Goal: Contribute content: Add original content to the website for others to see

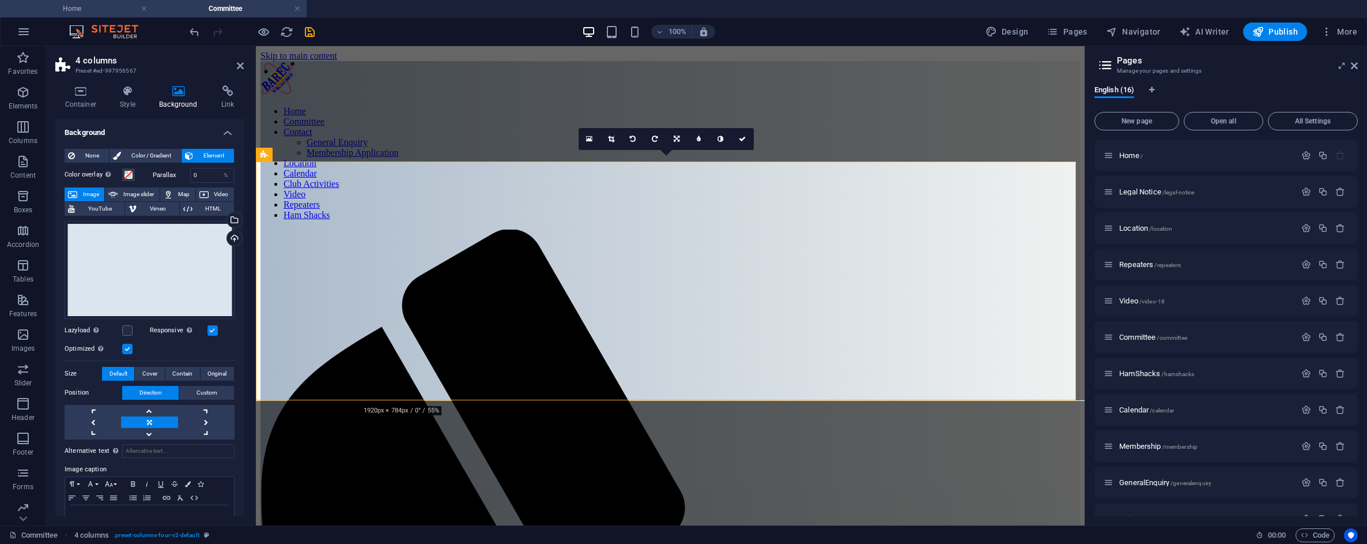
click at [126, 6] on h4 "Home" at bounding box center [76, 8] width 153 height 13
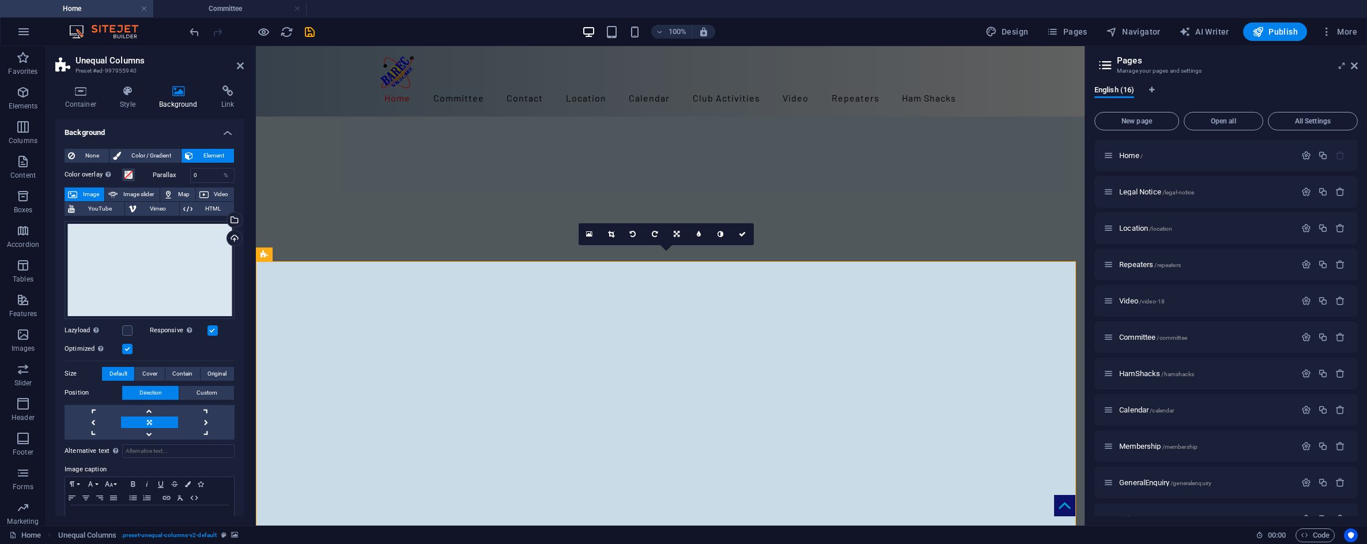
click at [308, 35] on icon "save" at bounding box center [309, 31] width 13 height 13
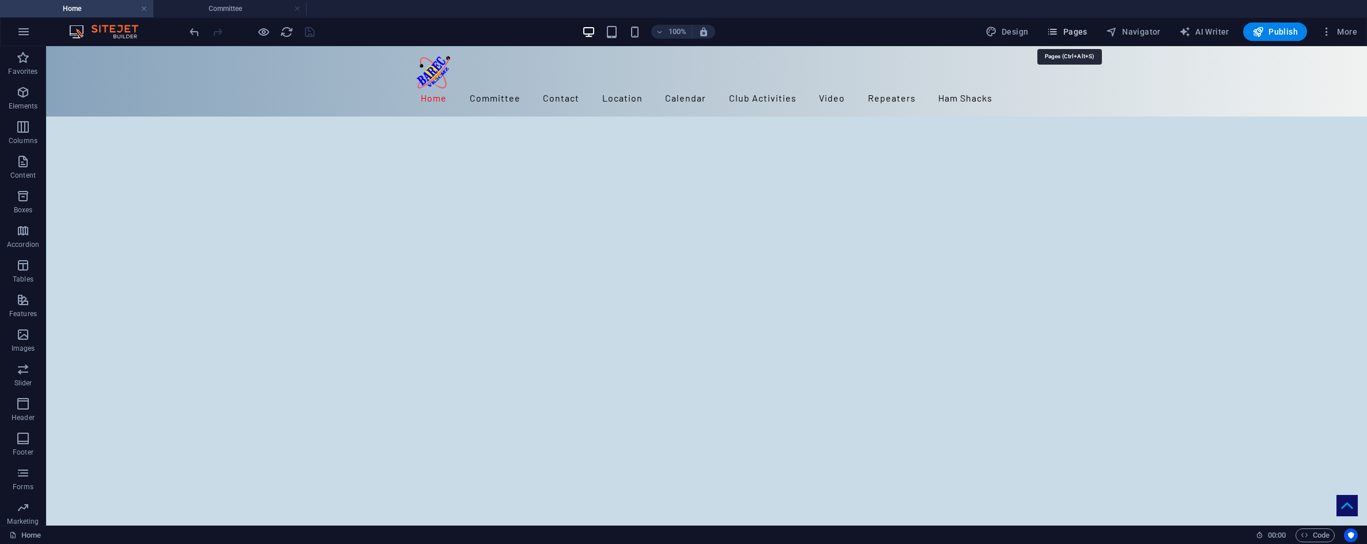
click at [1071, 29] on span "Pages" at bounding box center [1067, 32] width 40 height 12
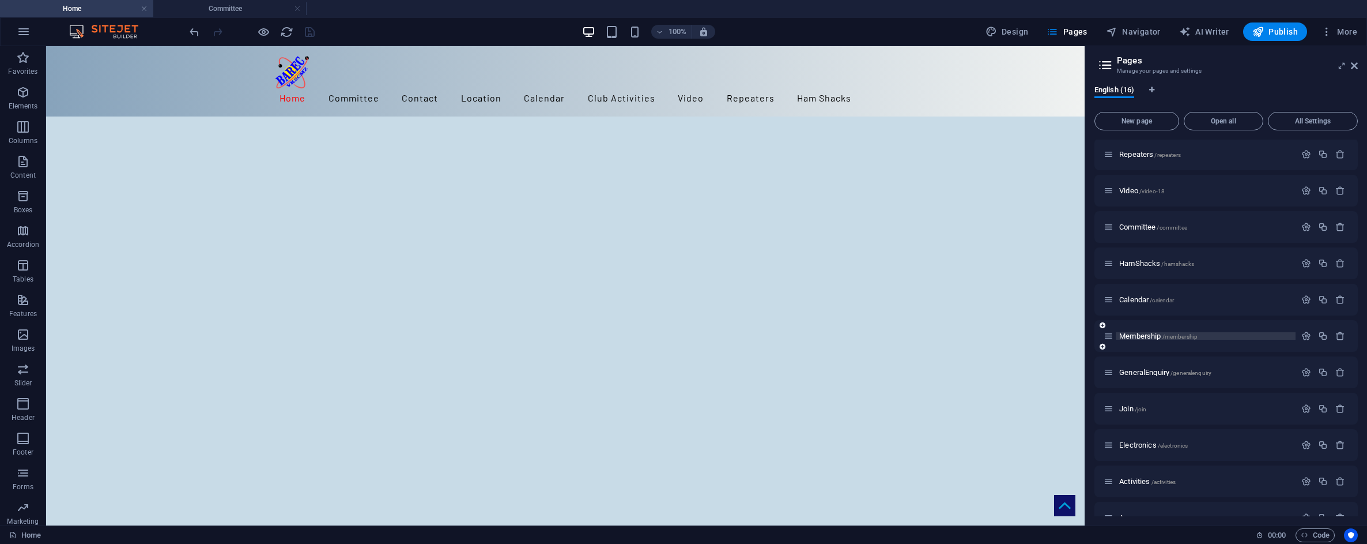
scroll to position [173, 0]
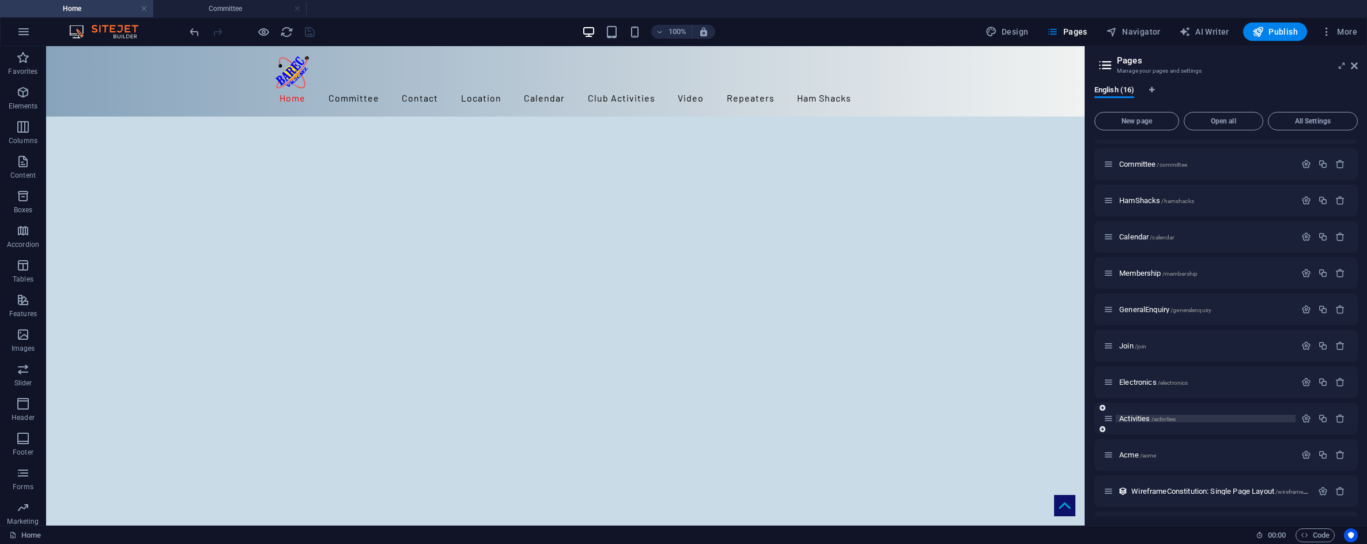
click at [1135, 416] on span "Activities /activities" at bounding box center [1147, 418] width 56 height 9
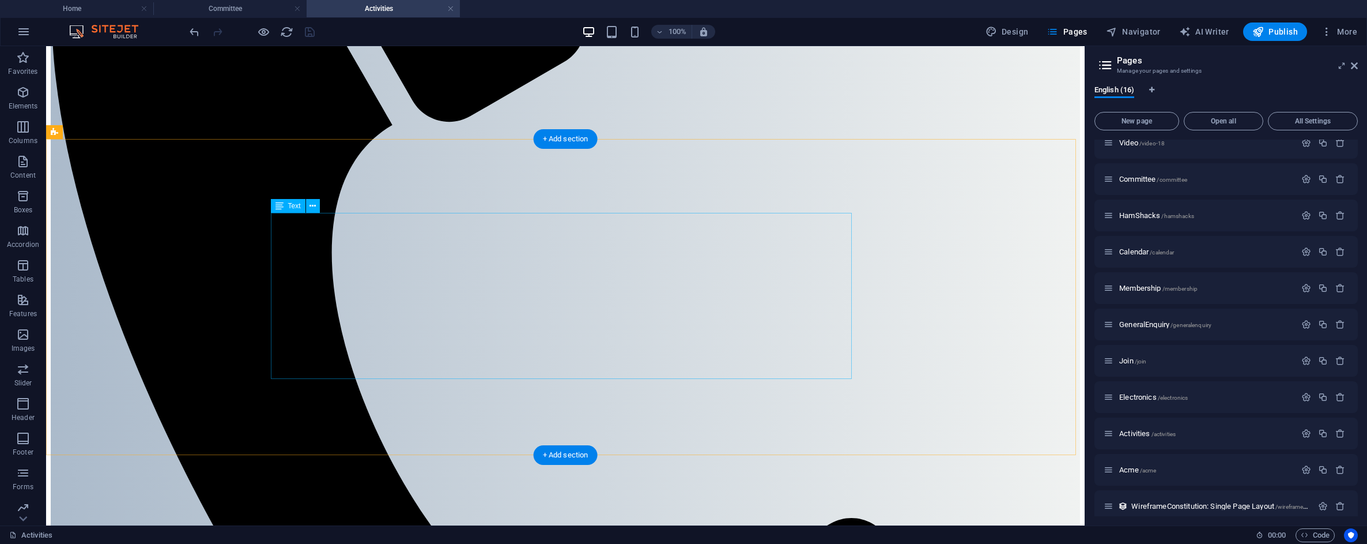
scroll to position [634, 0]
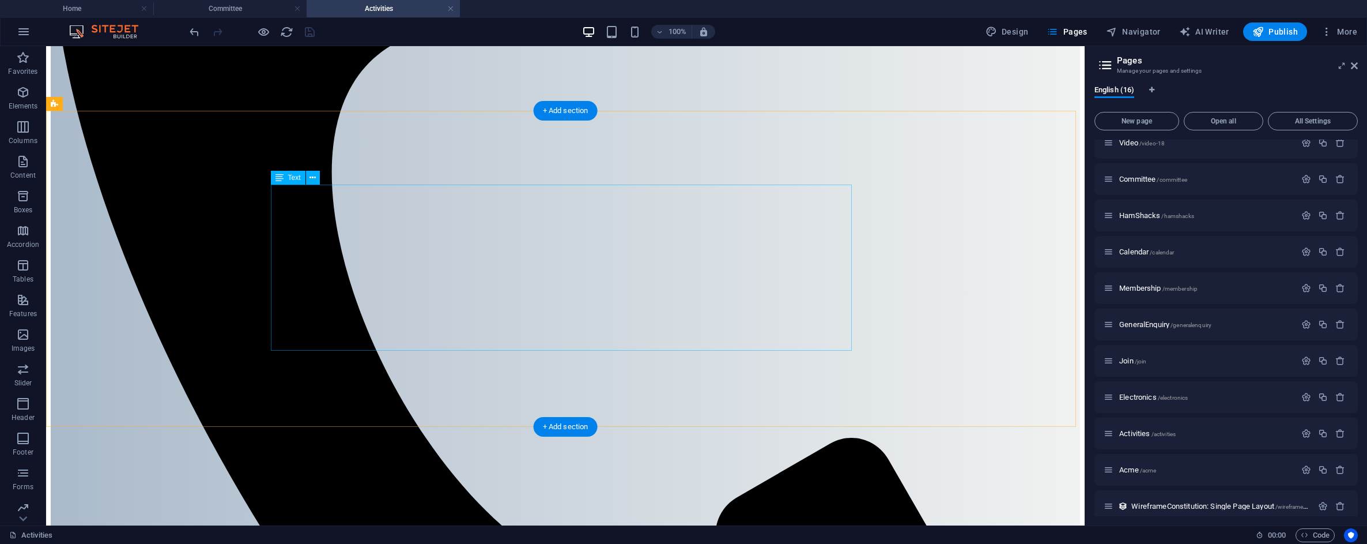
click at [316, 179] on icon at bounding box center [313, 178] width 6 height 12
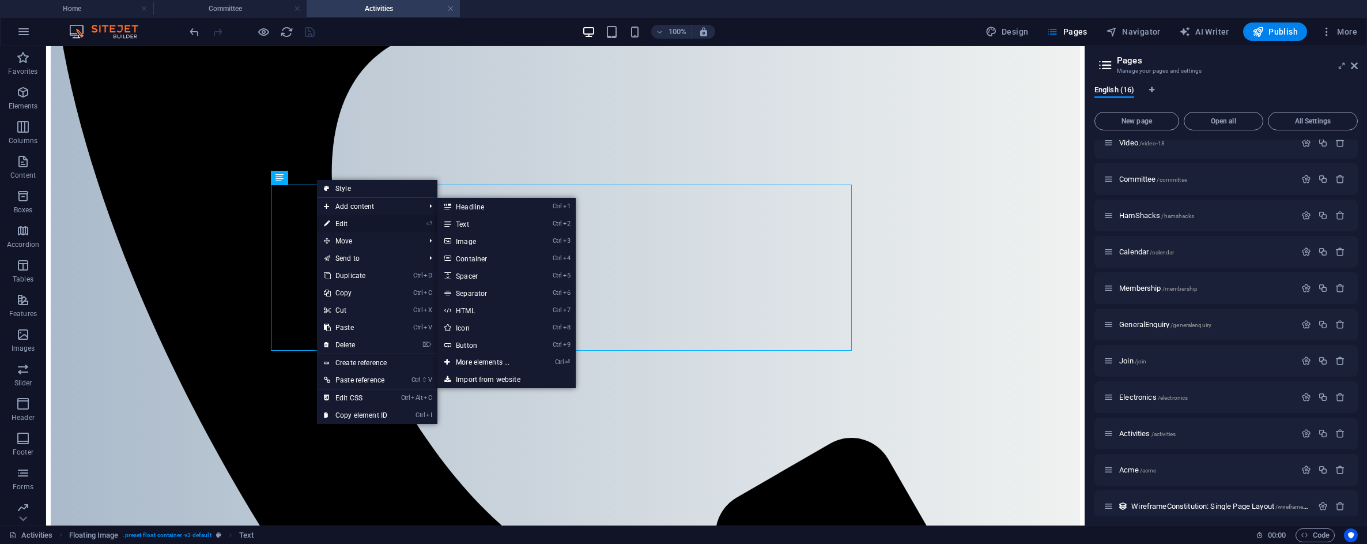
click at [343, 222] on link "⏎ Edit" at bounding box center [355, 223] width 77 height 17
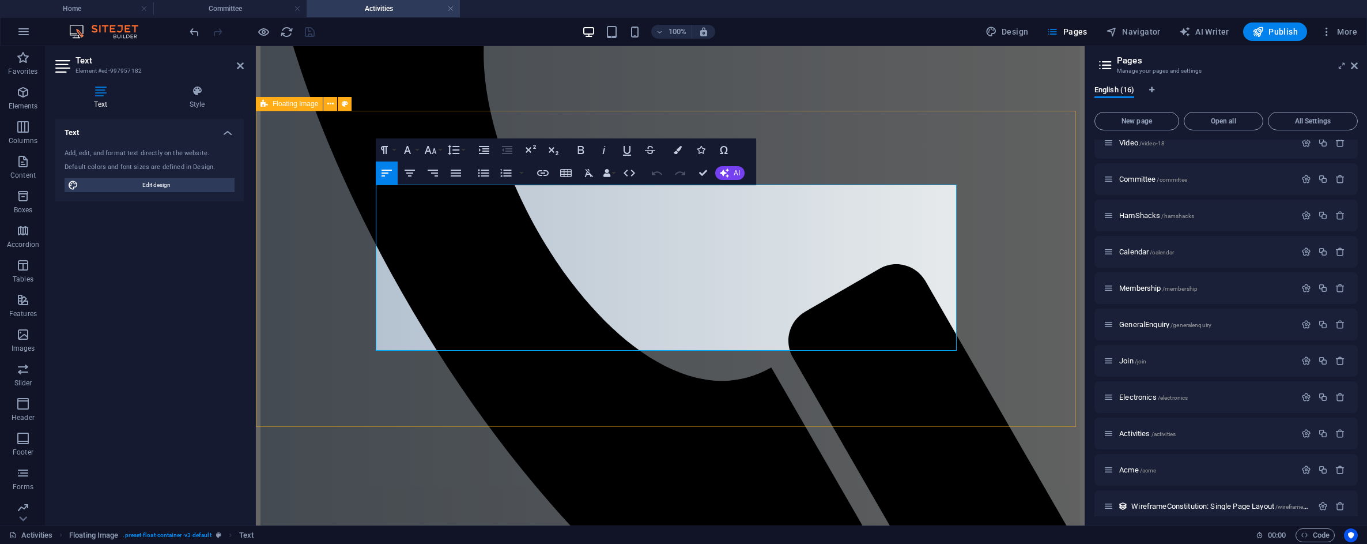
scroll to position [625, 0]
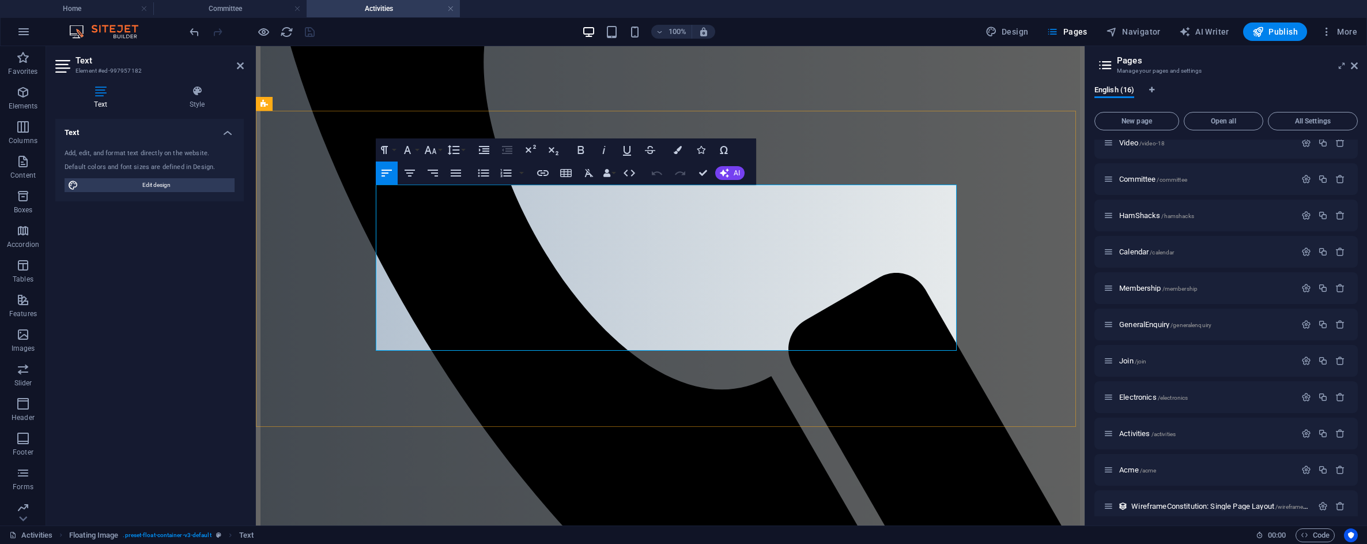
drag, startPoint x: 663, startPoint y: 330, endPoint x: 643, endPoint y: 330, distance: 20.8
click at [540, 172] on icon "button" at bounding box center [543, 173] width 14 height 14
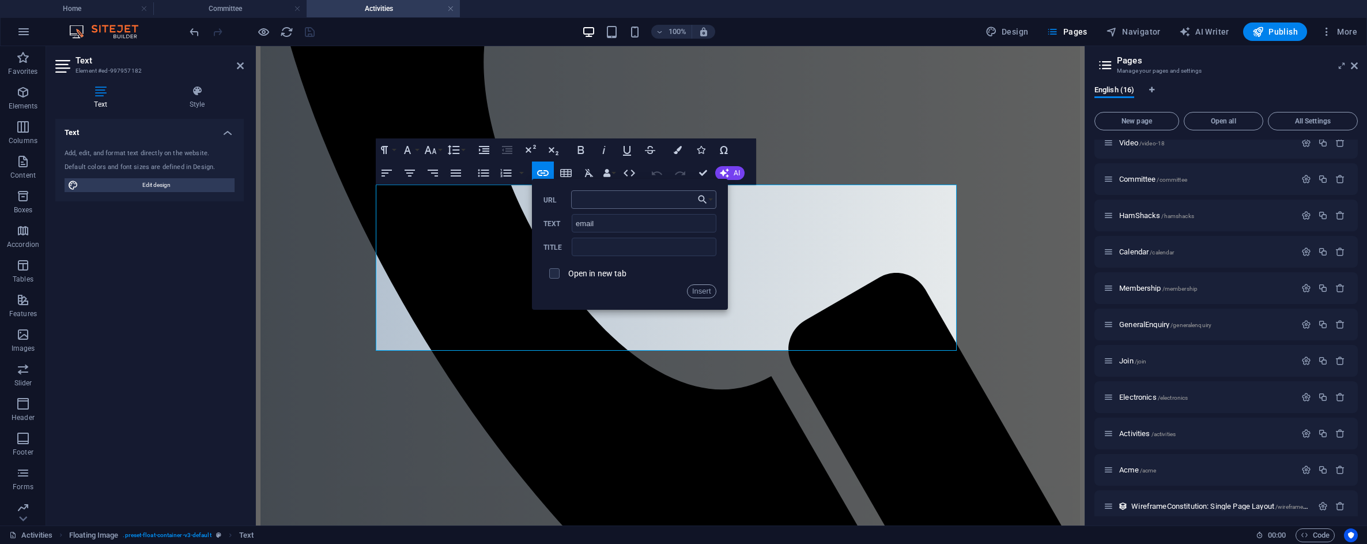
click at [589, 202] on input "URL" at bounding box center [643, 199] width 145 height 18
type input "milto:[EMAIL_ADDRESS][DOMAIN_NAME]"
click at [705, 291] on button "Insert" at bounding box center [701, 291] width 29 height 14
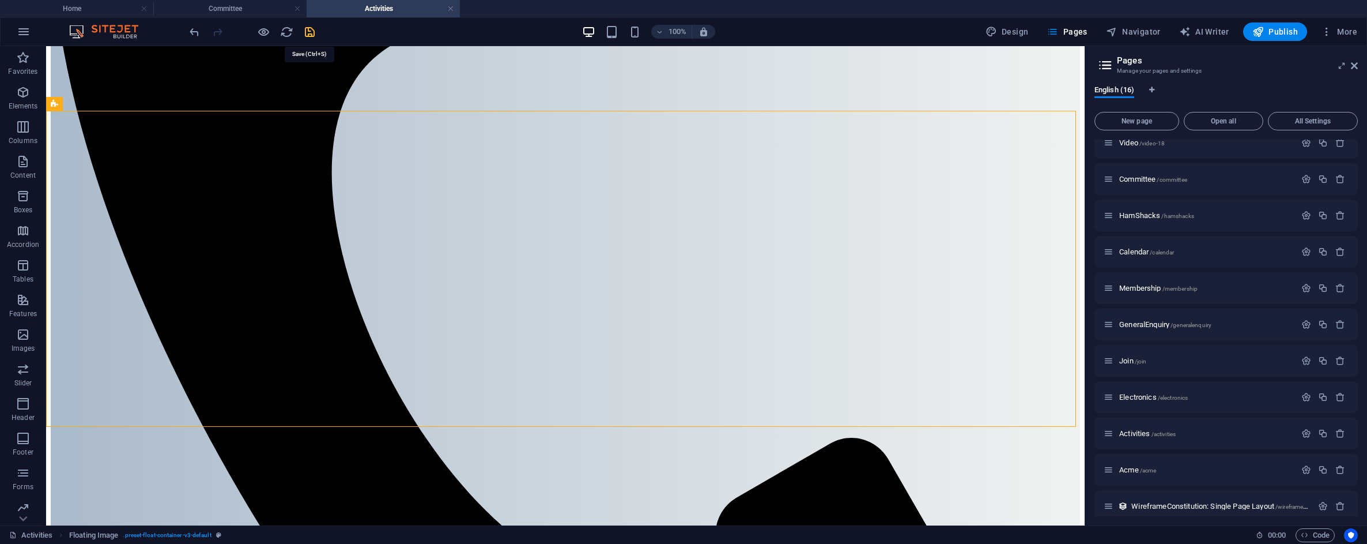
click at [308, 36] on icon "save" at bounding box center [309, 31] width 13 height 13
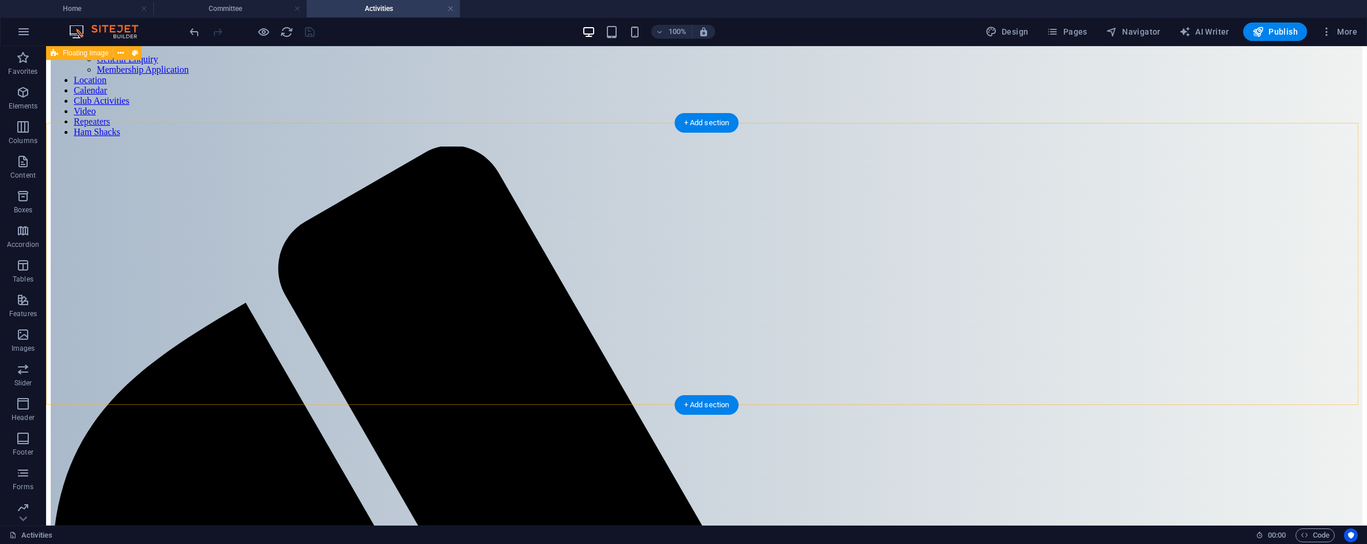
scroll to position [0, 0]
